Goal: Transaction & Acquisition: Purchase product/service

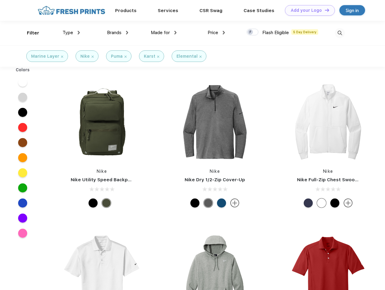
click at [308, 10] on link "Add your Logo Design Tool" at bounding box center [310, 10] width 50 height 11
click at [0, 0] on div "Design Tool" at bounding box center [0, 0] width 0 height 0
click at [324, 10] on link "Add your Logo Design Tool" at bounding box center [310, 10] width 50 height 11
click at [29, 33] on div "Filter" at bounding box center [33, 33] width 12 height 7
click at [71, 33] on span "Type" at bounding box center [68, 32] width 11 height 5
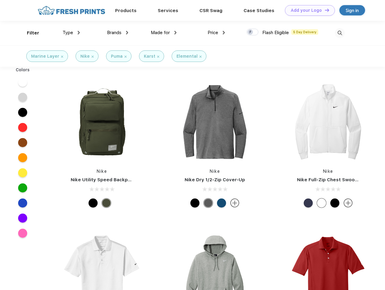
click at [118, 33] on span "Brands" at bounding box center [114, 32] width 15 height 5
click at [164, 33] on span "Made for" at bounding box center [160, 32] width 19 height 5
click at [216, 33] on span "Price" at bounding box center [213, 32] width 11 height 5
click at [253, 32] on div at bounding box center [253, 32] width 12 height 7
click at [251, 32] on input "checkbox" at bounding box center [249, 30] width 4 height 4
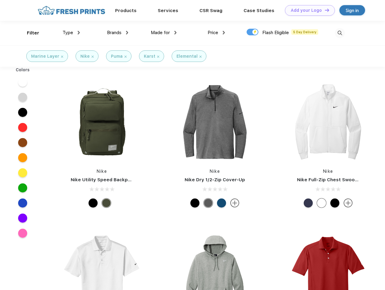
click at [340, 33] on img at bounding box center [340, 33] width 10 height 10
